Goal: Information Seeking & Learning: Learn about a topic

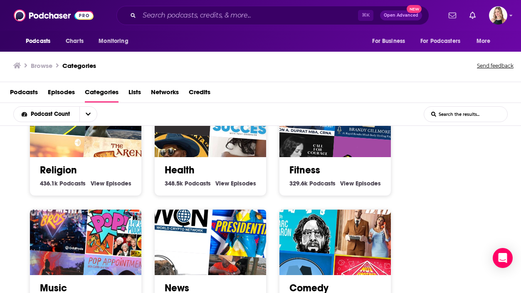
scroll to position [285, 0]
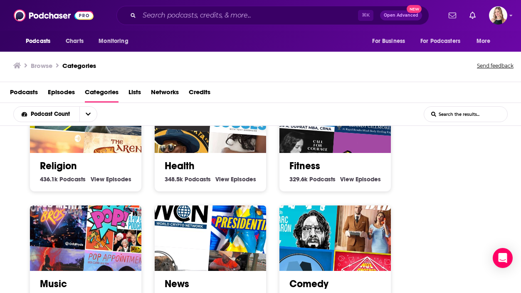
click at [176, 167] on link "Health" at bounding box center [180, 165] width 30 height 12
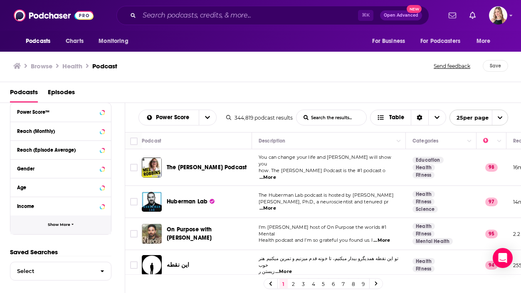
scroll to position [233, 0]
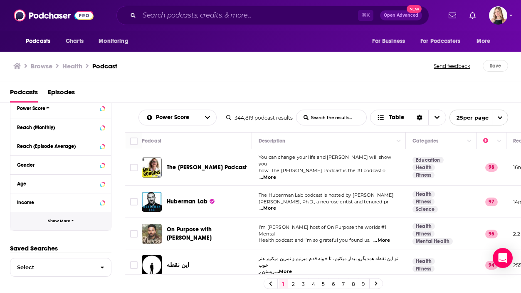
click at [61, 218] on button "Show More" at bounding box center [60, 220] width 101 height 19
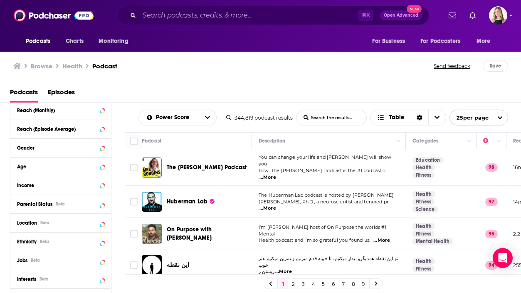
scroll to position [256, 0]
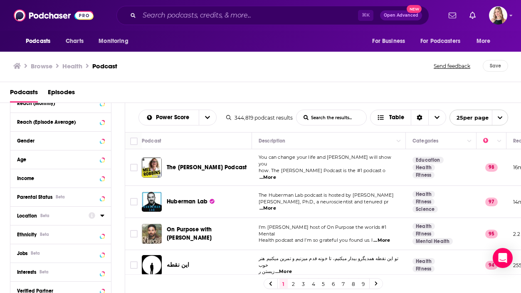
click at [61, 214] on div "Location Beta" at bounding box center [50, 216] width 66 height 6
click at [74, 229] on input at bounding box center [60, 229] width 87 height 11
type input "los [DEMOGRAPHIC_DATA]"
click at [39, 252] on span "[GEOGRAPHIC_DATA]" at bounding box center [53, 252] width 51 height 6
click at [20, 254] on input "multiSelectOption-losangeles-0" at bounding box center [20, 254] width 0 height 0
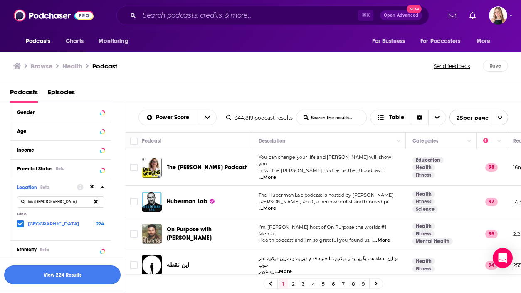
scroll to position [285, 0]
click at [84, 278] on button "View 224 Results" at bounding box center [62, 274] width 117 height 19
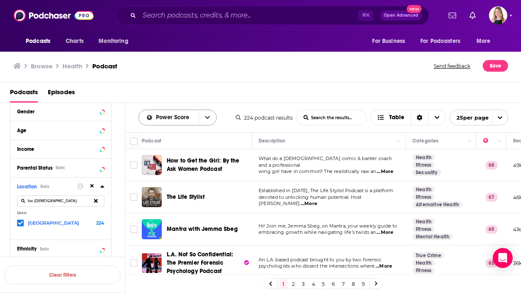
click at [209, 117] on icon "open menu" at bounding box center [207, 117] width 5 height 3
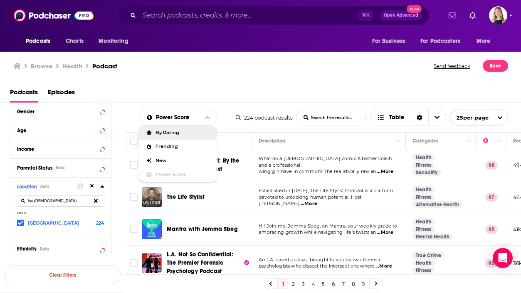
click at [515, 105] on div "Power Score By Rating Trending New Power Score List Search Input Search the res…" at bounding box center [323, 117] width 397 height 29
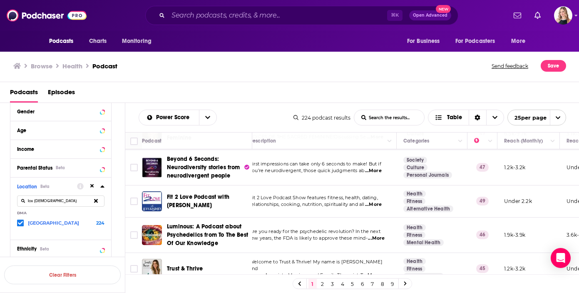
scroll to position [707, 10]
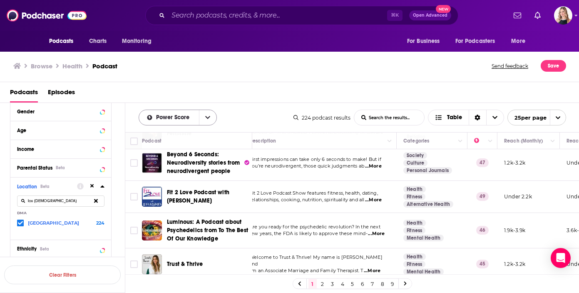
click at [210, 115] on icon "open menu" at bounding box center [207, 117] width 5 height 6
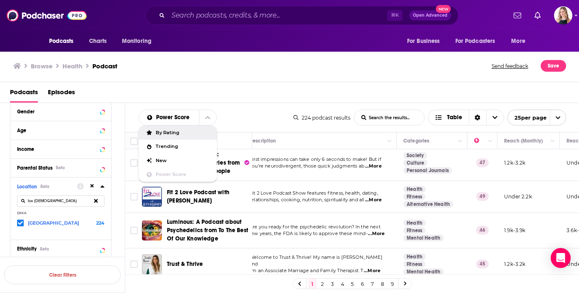
click at [258, 106] on div "Power Score By Rating Trending New Power Score List Search Input Search the res…" at bounding box center [352, 117] width 454 height 29
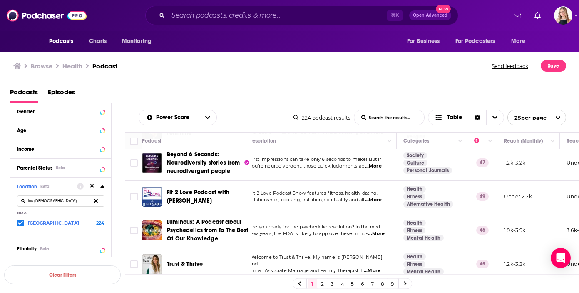
click at [321, 281] on link "2" at bounding box center [322, 283] width 8 height 10
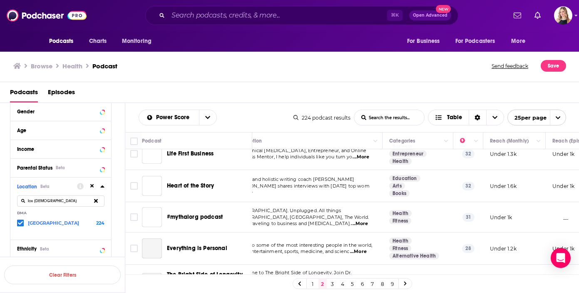
scroll to position [677, 24]
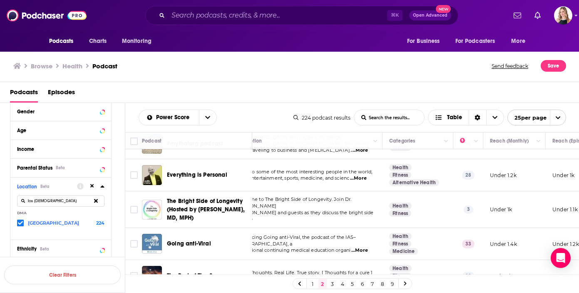
click at [332, 282] on link "3" at bounding box center [332, 283] width 8 height 10
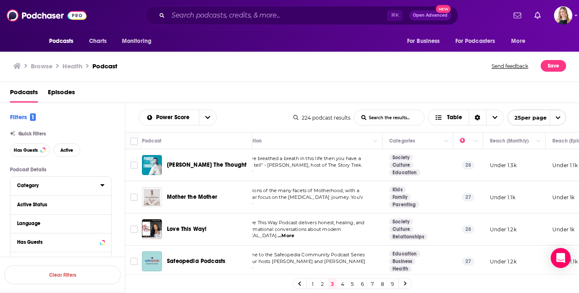
click at [51, 183] on div "Category" at bounding box center [56, 185] width 78 height 6
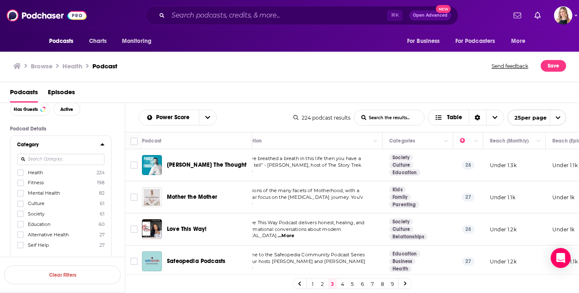
scroll to position [54, 0]
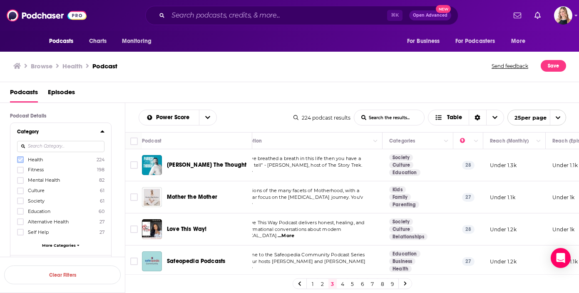
click at [20, 158] on icon at bounding box center [20, 159] width 5 height 5
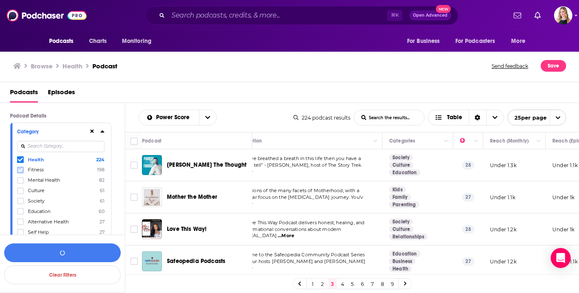
click at [22, 171] on icon at bounding box center [20, 169] width 5 height 5
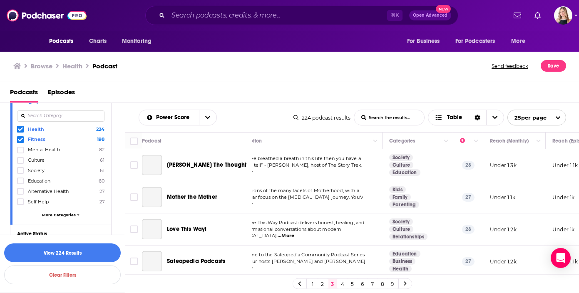
scroll to position [90, 0]
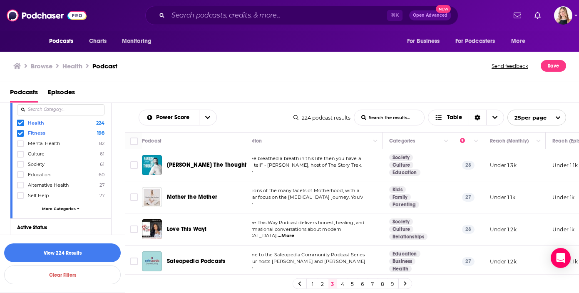
click at [52, 209] on span "More Categories" at bounding box center [59, 208] width 34 height 5
click at [18, 195] on icon at bounding box center [20, 195] width 5 height 5
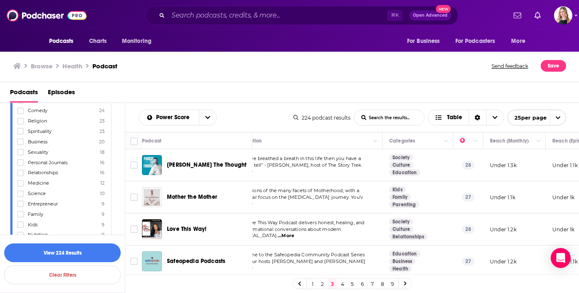
scroll to position [187, 0]
click at [18, 168] on label at bounding box center [20, 171] width 7 height 7
click at [20, 180] on icon at bounding box center [20, 181] width 5 height 5
click at [20, 190] on icon at bounding box center [20, 192] width 5 height 4
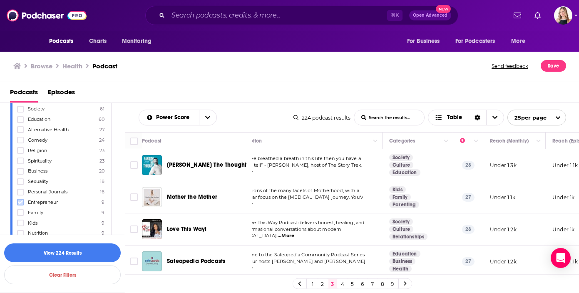
click at [19, 200] on icon at bounding box center [20, 202] width 5 height 4
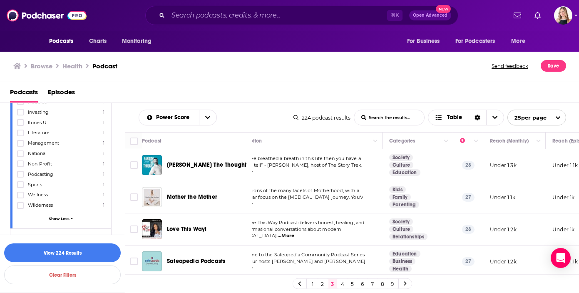
scroll to position [557, 0]
click at [42, 190] on label "Wellness 1" at bounding box center [60, 193] width 87 height 7
click at [20, 196] on input "multiSelectOption-wellness-category-52" at bounding box center [20, 196] width 0 height 0
click at [69, 244] on button "View 224 Results" at bounding box center [62, 252] width 117 height 19
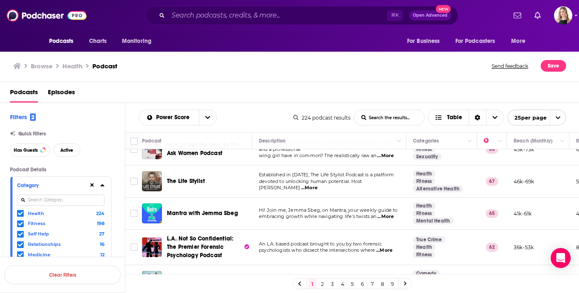
scroll to position [40, 0]
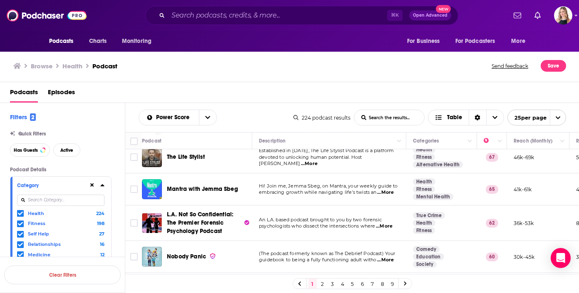
click at [385, 193] on span "...More" at bounding box center [385, 192] width 17 height 7
click at [310, 208] on td "An L.A. based podcast brought to you by two forensic psychologists who dissect …" at bounding box center [329, 222] width 154 height 35
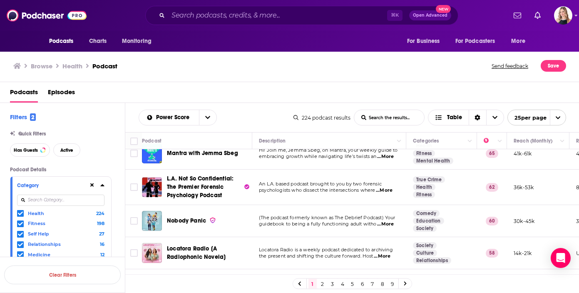
scroll to position [102, 0]
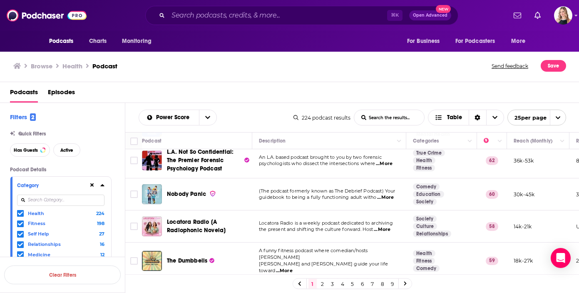
click at [384, 197] on span "...More" at bounding box center [385, 197] width 17 height 7
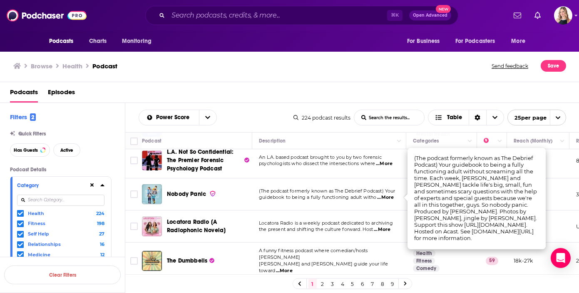
click at [362, 204] on td "(The podcast formerly known as The Debrief Podcast) Your guidebook to being a f…" at bounding box center [329, 194] width 154 height 32
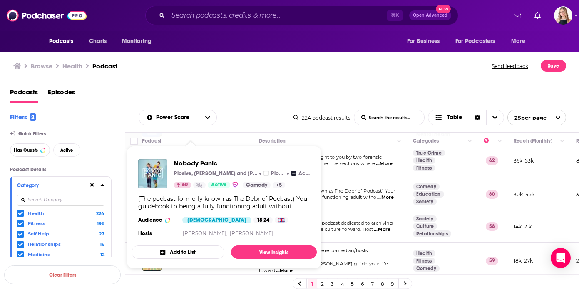
click at [181, 191] on div "Nobody Panic Plosive, Tessa Coates and Stevie Martin Plosive Acast 60 Active Co…" at bounding box center [224, 198] width 185 height 93
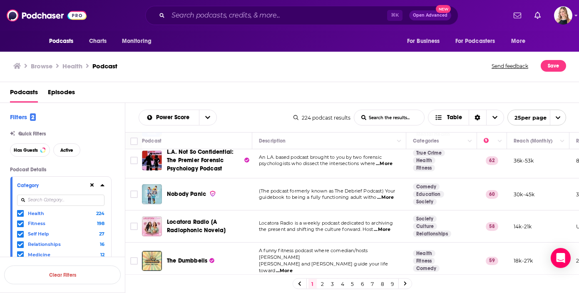
click at [357, 216] on td "Locatora Radio is a weekly podcast dedicated to archiving the present and shift…" at bounding box center [329, 226] width 154 height 32
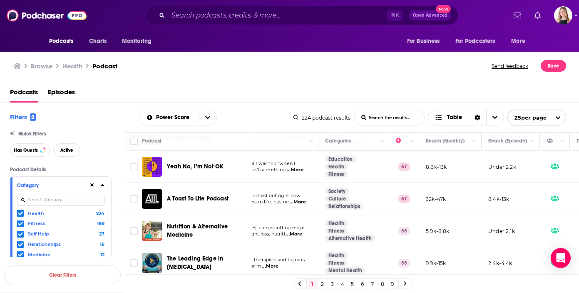
scroll to position [263, 0]
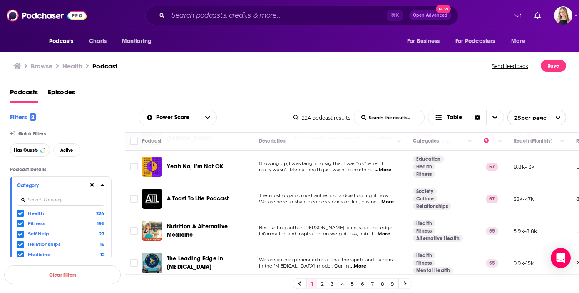
click at [386, 198] on span "...More" at bounding box center [385, 201] width 17 height 7
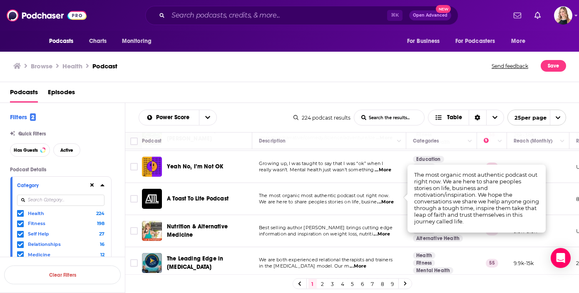
click at [321, 198] on p "We are here to share peoples stories on life, busine ...More" at bounding box center [329, 201] width 140 height 7
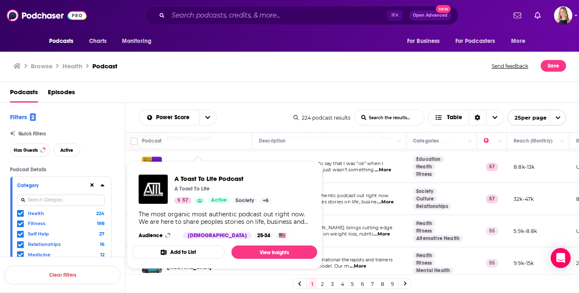
click at [233, 119] on div "Power Score List Search Input Search the results... Table" at bounding box center [216, 117] width 155 height 16
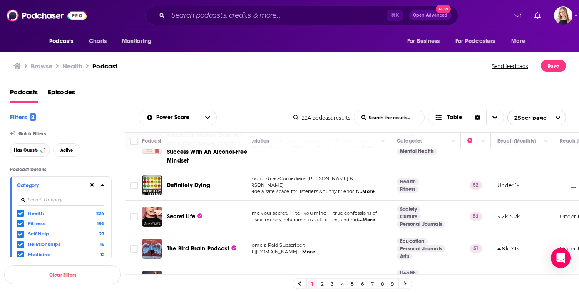
scroll to position [424, 10]
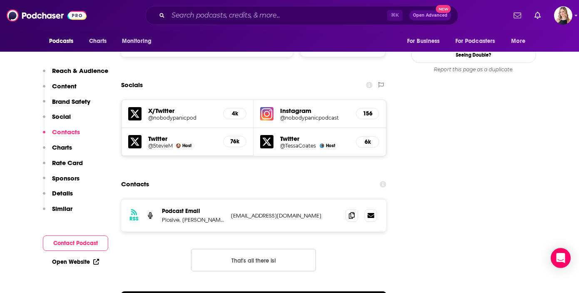
scroll to position [949, 0]
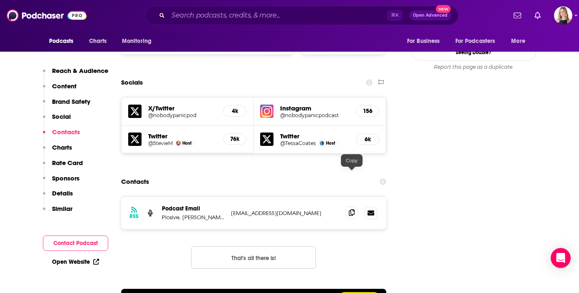
click at [352, 209] on icon at bounding box center [352, 212] width 6 height 7
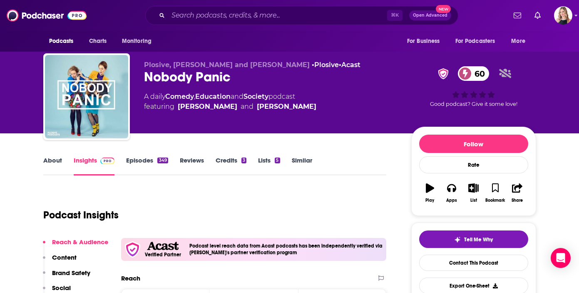
scroll to position [0, 0]
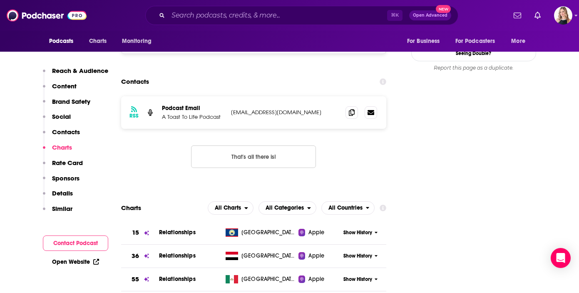
scroll to position [847, 0]
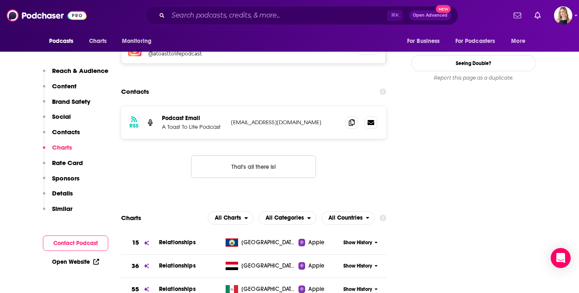
click at [350, 119] on icon at bounding box center [352, 122] width 6 height 7
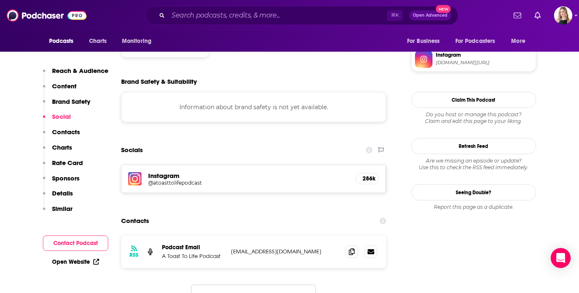
scroll to position [0, 0]
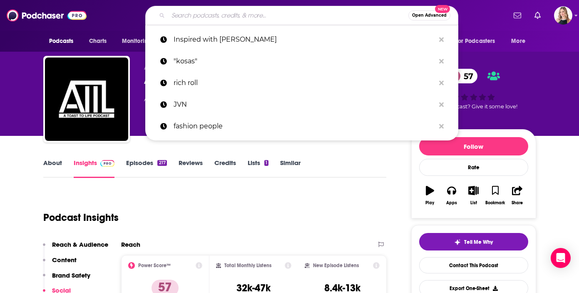
click at [328, 21] on input "Search podcasts, credits, & more..." at bounding box center [288, 15] width 240 height 13
click at [43, 12] on img at bounding box center [47, 15] width 80 height 16
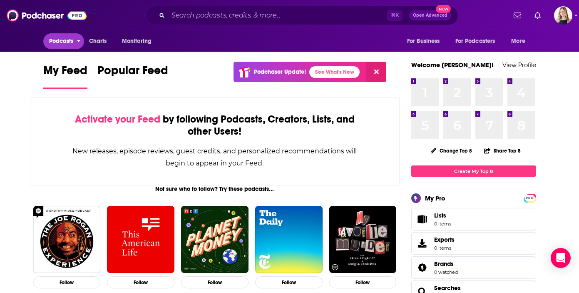
click at [77, 40] on icon "open menu" at bounding box center [78, 41] width 3 height 2
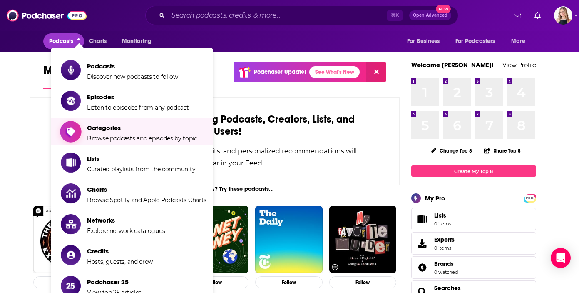
click at [123, 135] on span "Browse podcasts and episodes by topic" at bounding box center [142, 137] width 110 height 7
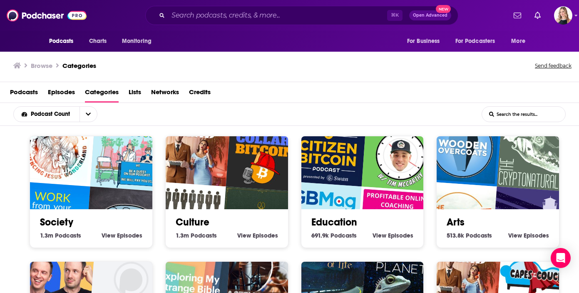
click at [26, 92] on span "Podcasts" at bounding box center [24, 93] width 28 height 17
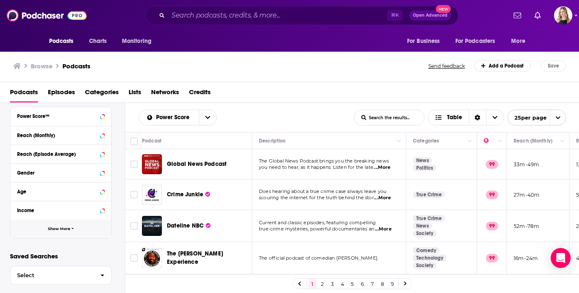
click at [70, 227] on button "Show More" at bounding box center [60, 228] width 101 height 19
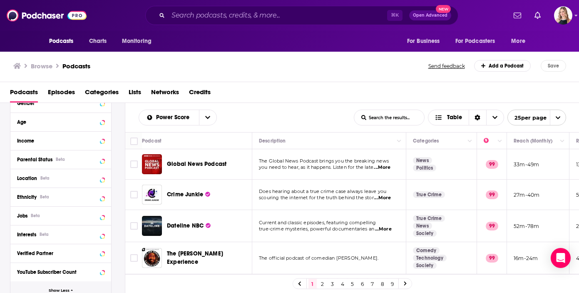
scroll to position [341, 0]
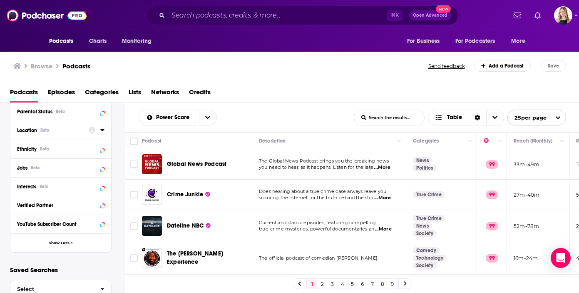
click at [75, 130] on div "Location Beta" at bounding box center [50, 130] width 66 height 6
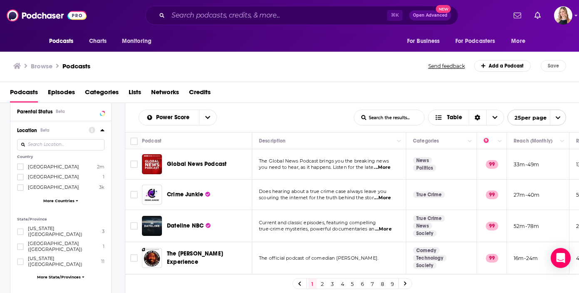
click at [74, 143] on input at bounding box center [60, 144] width 87 height 11
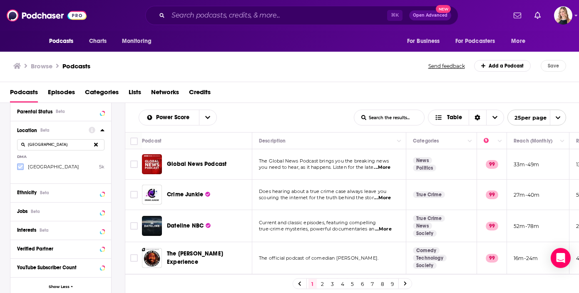
type input "[GEOGRAPHIC_DATA]"
click at [22, 167] on icon at bounding box center [20, 166] width 5 height 5
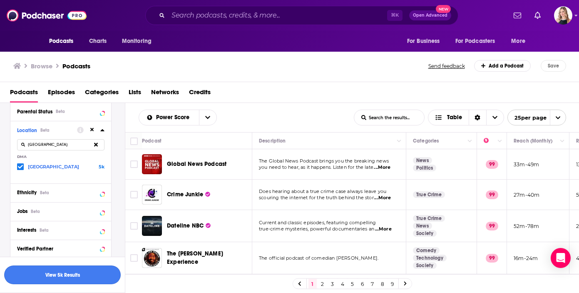
click at [80, 275] on button "View 5k Results" at bounding box center [62, 274] width 117 height 19
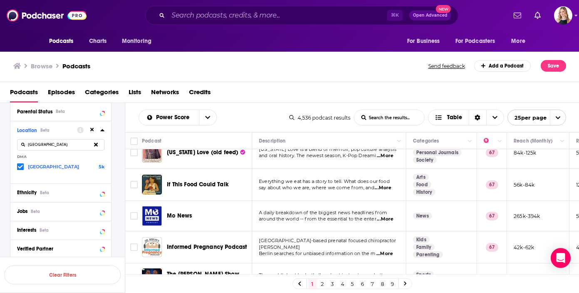
scroll to position [657, 0]
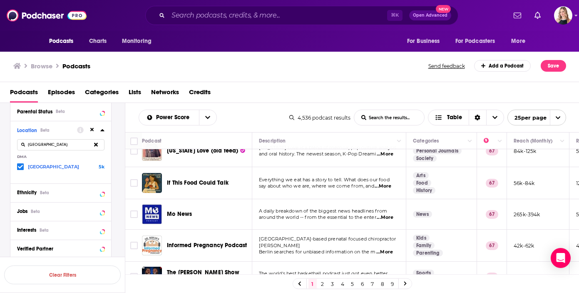
click at [323, 281] on link "2" at bounding box center [322, 283] width 8 height 10
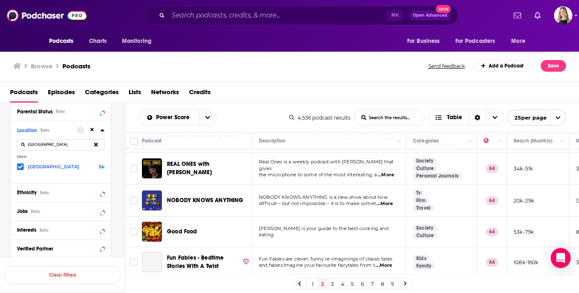
scroll to position [608, 0]
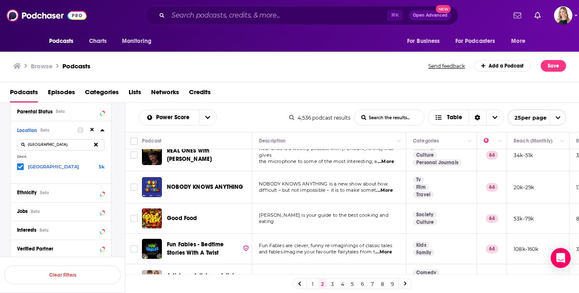
click at [392, 187] on span "...More" at bounding box center [384, 190] width 17 height 7
click at [316, 233] on td "Fun Fables are clever, funny re-imaginings of classic tales and fables.Imagine …" at bounding box center [329, 248] width 154 height 30
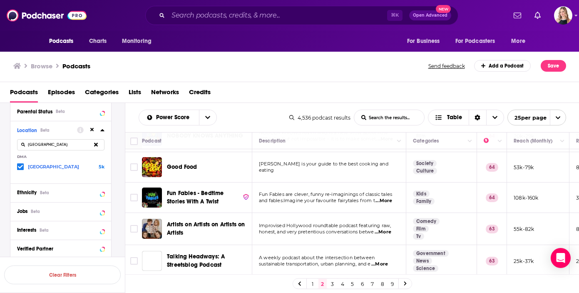
scroll to position [667, 0]
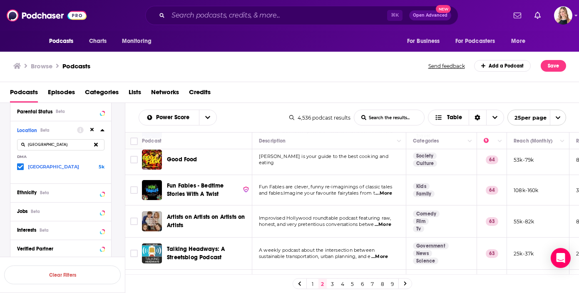
click at [385, 285] on span "...More" at bounding box center [386, 288] width 17 height 7
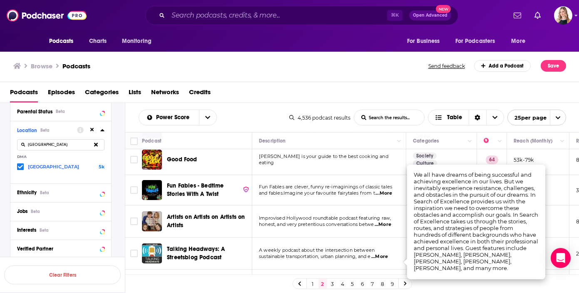
click at [345, 279] on span "We all have dreams of being successful and achieving" at bounding box center [321, 282] width 125 height 6
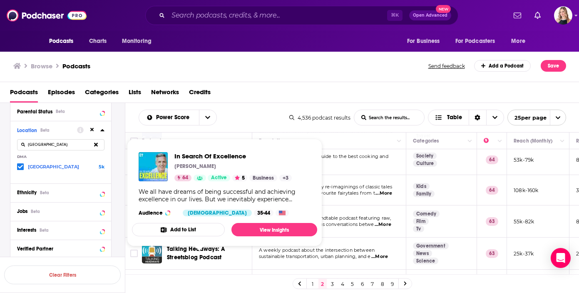
click at [190, 275] on div "In Search Of Excellence" at bounding box center [210, 285] width 87 height 20
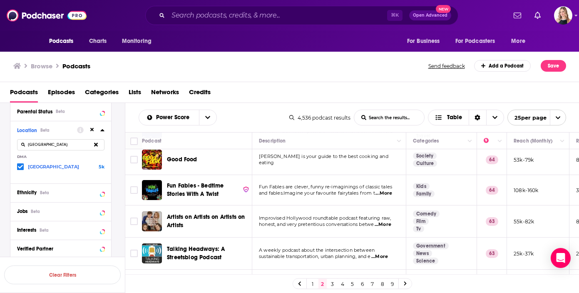
click at [331, 283] on link "3" at bounding box center [332, 283] width 8 height 10
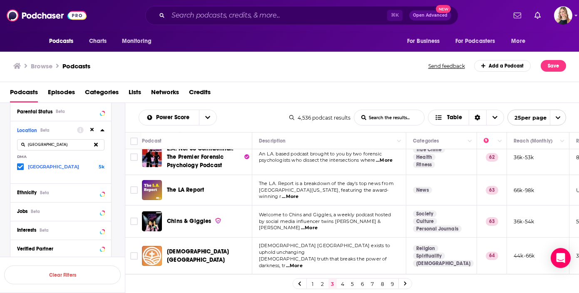
scroll to position [69, 0]
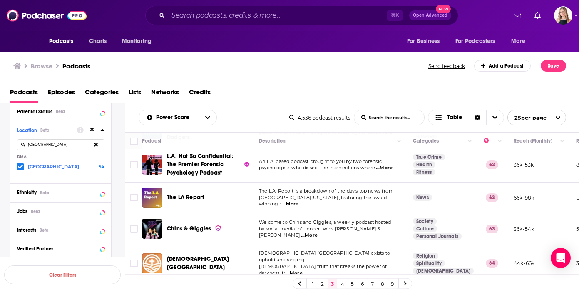
click at [241, 129] on div "Power Score List Search Input Search the results... Table 4,536 podcast results…" at bounding box center [352, 117] width 454 height 29
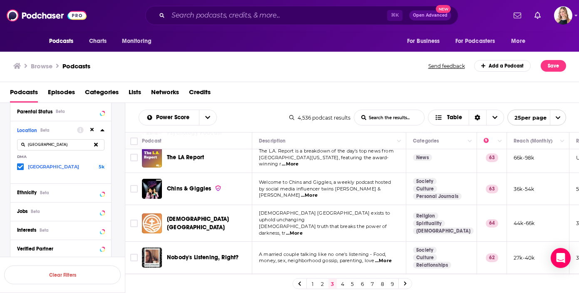
scroll to position [78, 0]
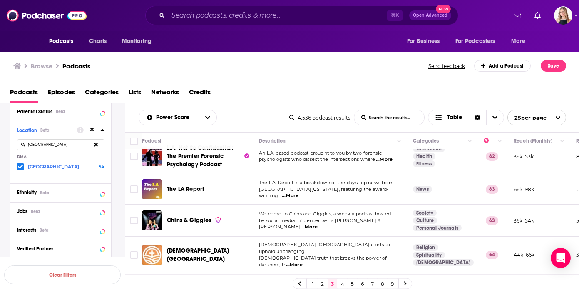
click at [390, 160] on span "...More" at bounding box center [384, 159] width 17 height 7
click at [337, 111] on div "4,536 podcast results List Search Input Search the results... Table 25 per page" at bounding box center [427, 117] width 277 height 16
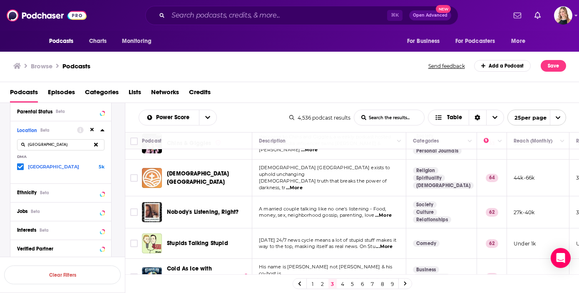
scroll to position [162, 0]
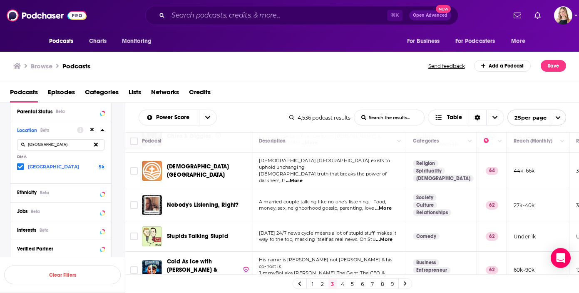
click at [385, 205] on span "...More" at bounding box center [383, 208] width 17 height 7
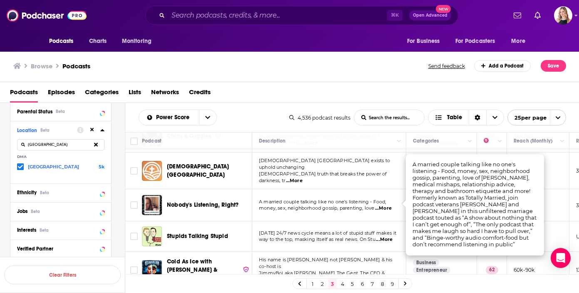
click at [355, 198] on span "A married couple talking like no one's listening - Food," at bounding box center [322, 201] width 127 height 6
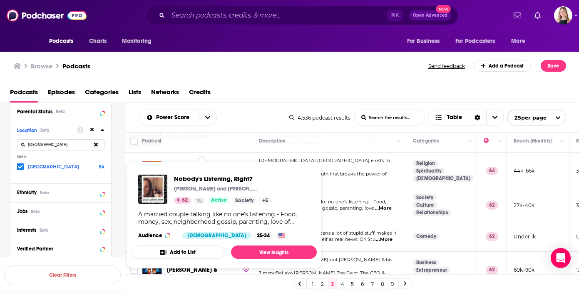
click at [243, 105] on div "Power Score List Search Input Search the results... Table 4,536 podcast results…" at bounding box center [352, 117] width 454 height 29
click at [258, 118] on div "Power Score List Search Input Search the results... Table" at bounding box center [214, 117] width 151 height 16
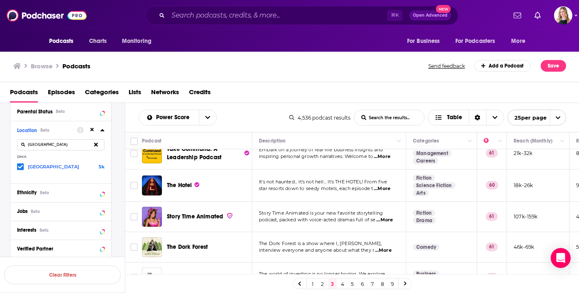
scroll to position [672, 0]
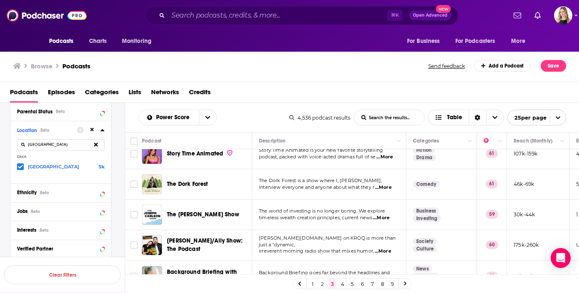
click at [342, 280] on link "4" at bounding box center [342, 283] width 8 height 10
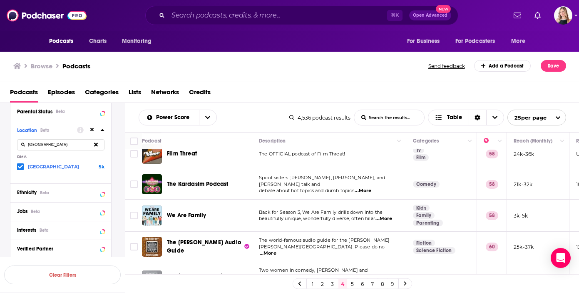
scroll to position [659, 0]
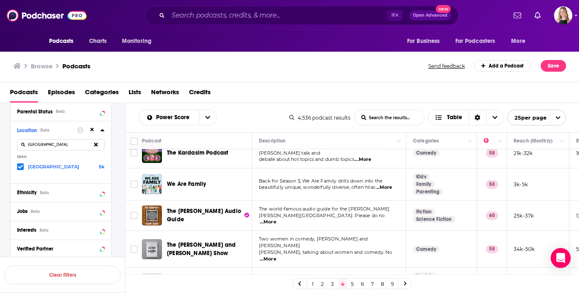
click at [352, 280] on link "5" at bounding box center [352, 283] width 8 height 10
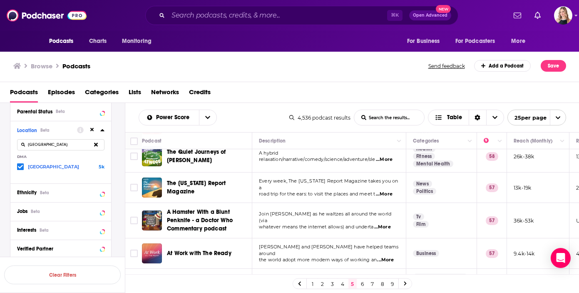
scroll to position [588, 0]
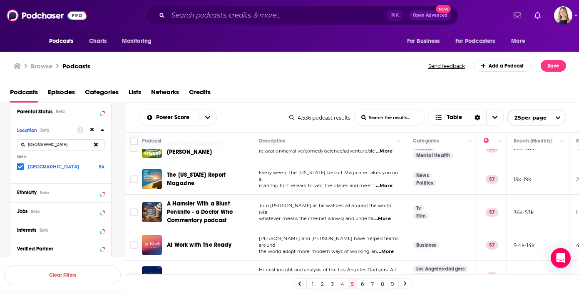
click at [385, 248] on span "...More" at bounding box center [385, 251] width 17 height 7
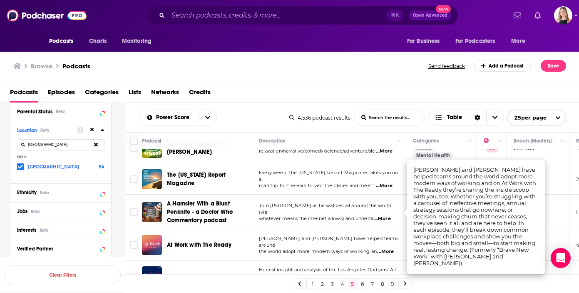
click at [382, 248] on span "...More" at bounding box center [385, 251] width 17 height 7
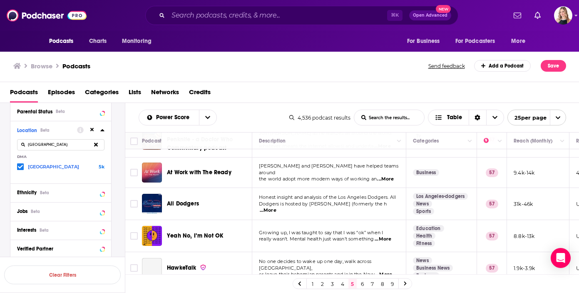
scroll to position [664, 0]
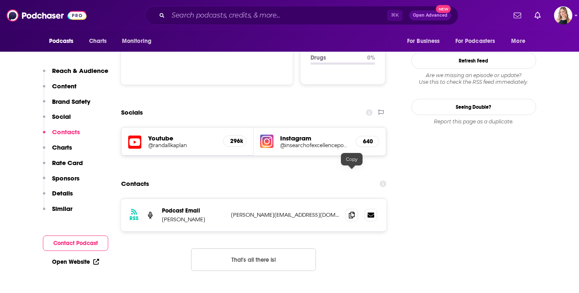
scroll to position [928, 0]
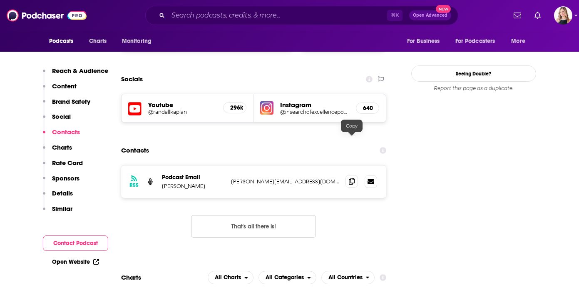
click at [350, 175] on span at bounding box center [351, 181] width 12 height 12
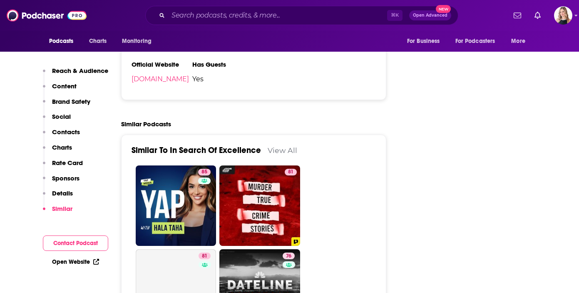
scroll to position [1687, 0]
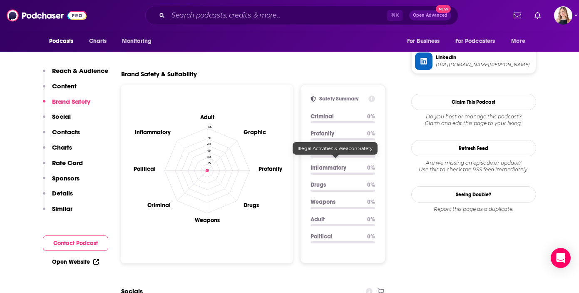
scroll to position [849, 0]
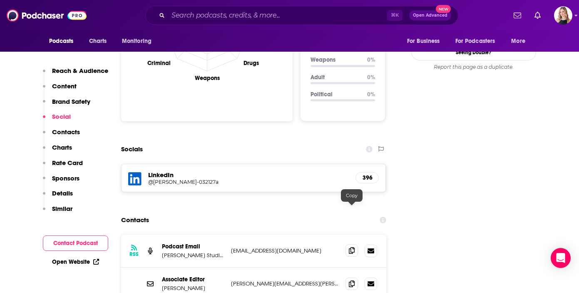
click at [350, 247] on icon at bounding box center [352, 250] width 6 height 7
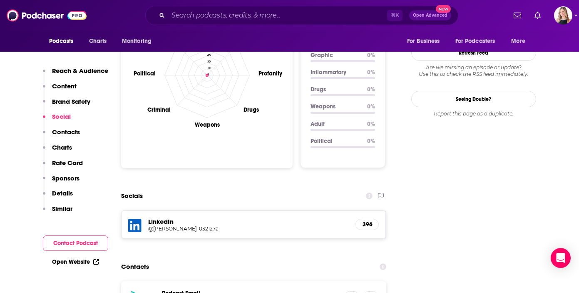
scroll to position [891, 0]
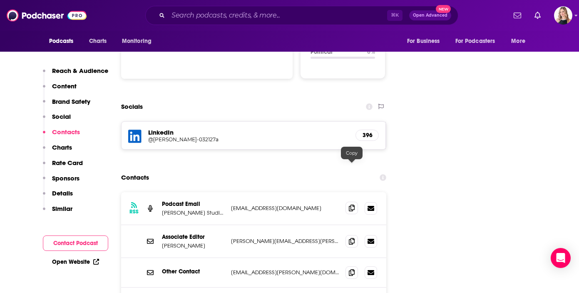
click at [352, 204] on icon at bounding box center [352, 207] width 6 height 7
click at [352, 237] on icon at bounding box center [352, 240] width 6 height 7
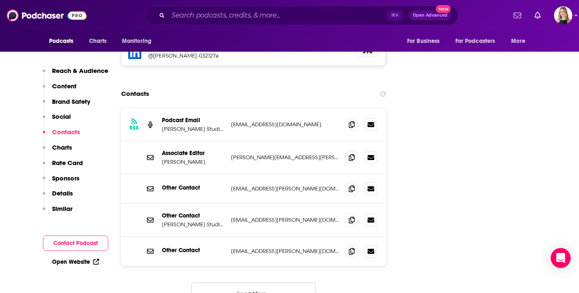
scroll to position [1002, 0]
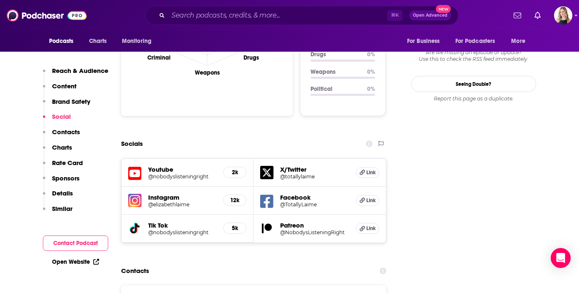
scroll to position [988, 0]
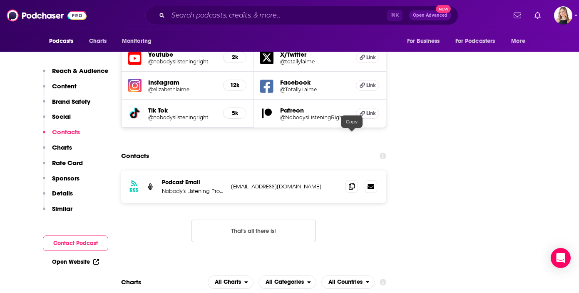
click at [350, 183] on icon at bounding box center [352, 186] width 6 height 7
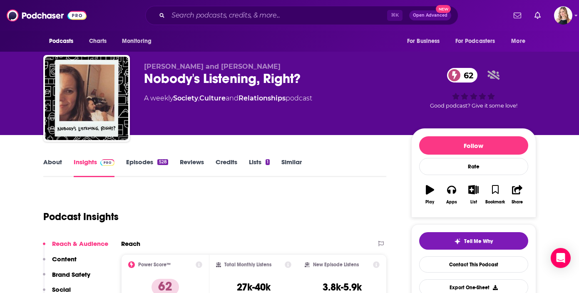
scroll to position [0, 0]
